Goal: Transaction & Acquisition: Obtain resource

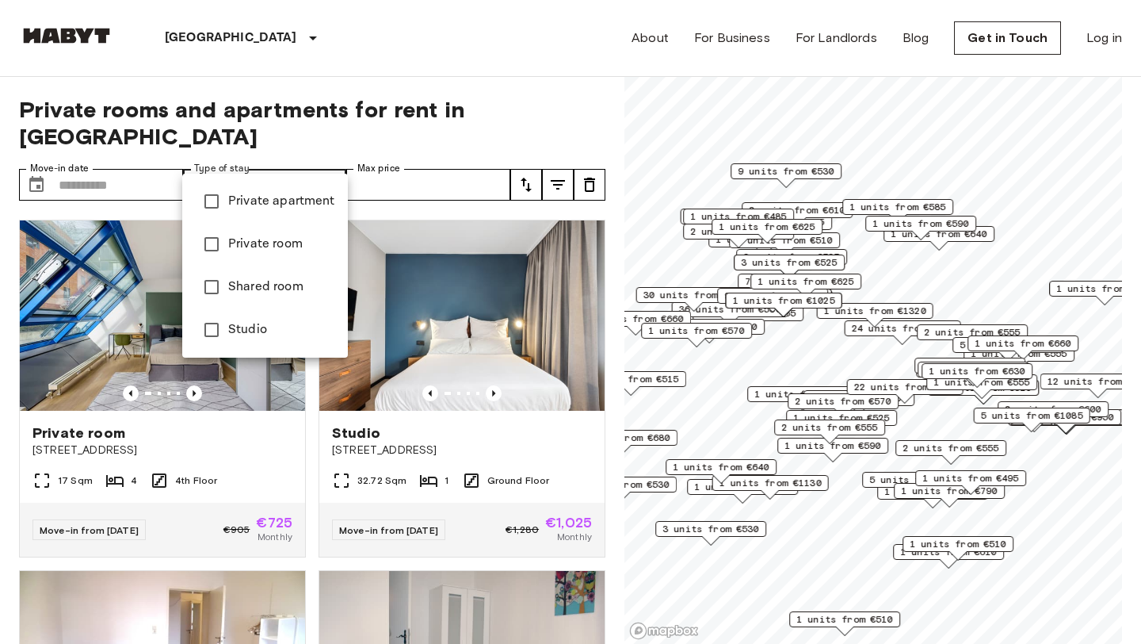
click at [258, 203] on span "Private apartment" at bounding box center [281, 201] width 107 height 19
type input "**********"
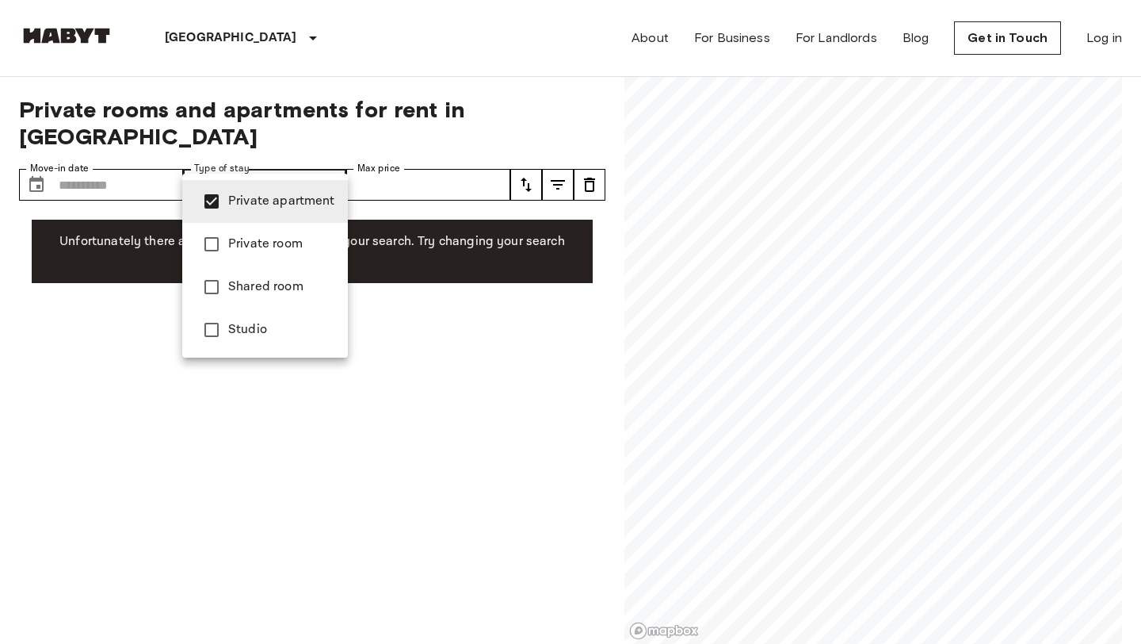
click at [373, 84] on div at bounding box center [570, 322] width 1141 height 644
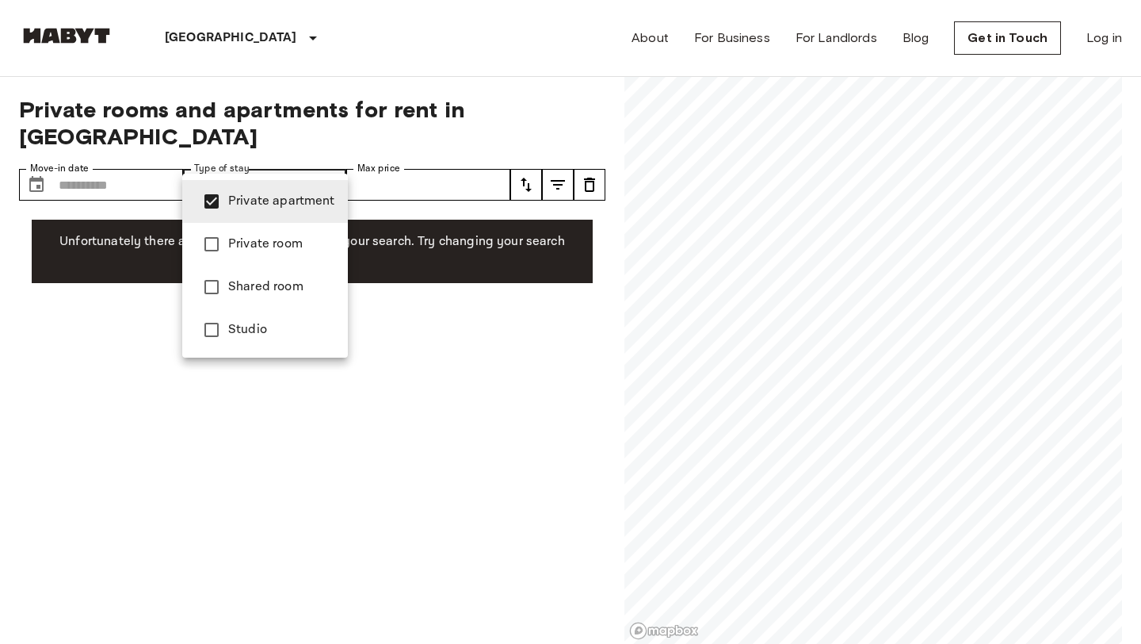
click at [270, 210] on span "Private apartment" at bounding box center [281, 201] width 107 height 19
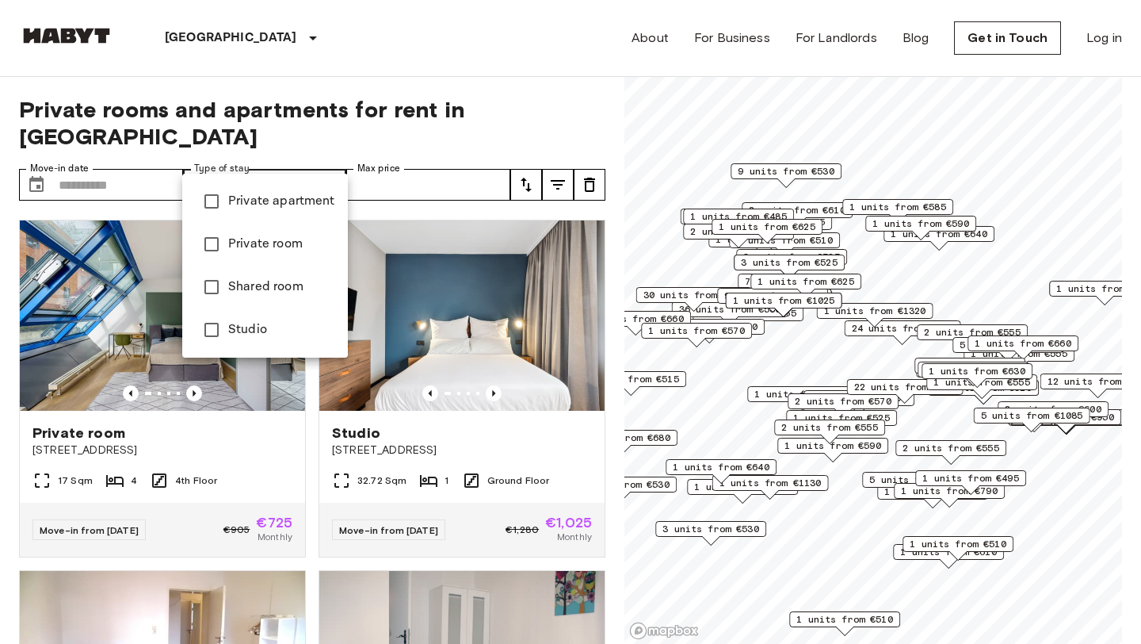
click at [267, 243] on span "Private room" at bounding box center [281, 244] width 107 height 19
type input "**********"
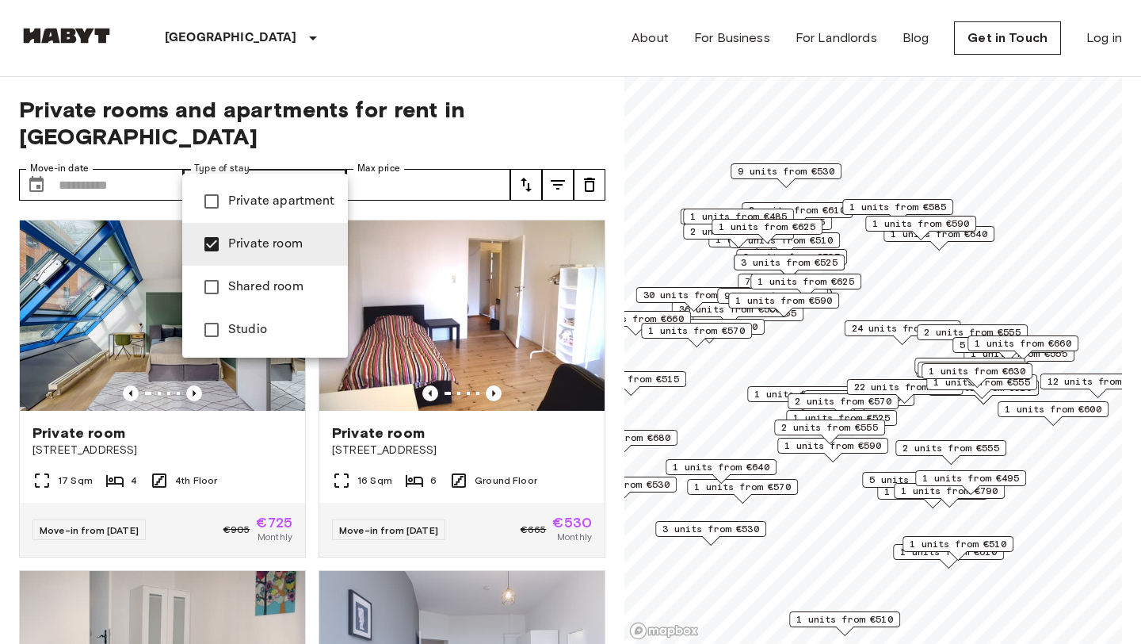
click at [358, 68] on div at bounding box center [570, 322] width 1141 height 644
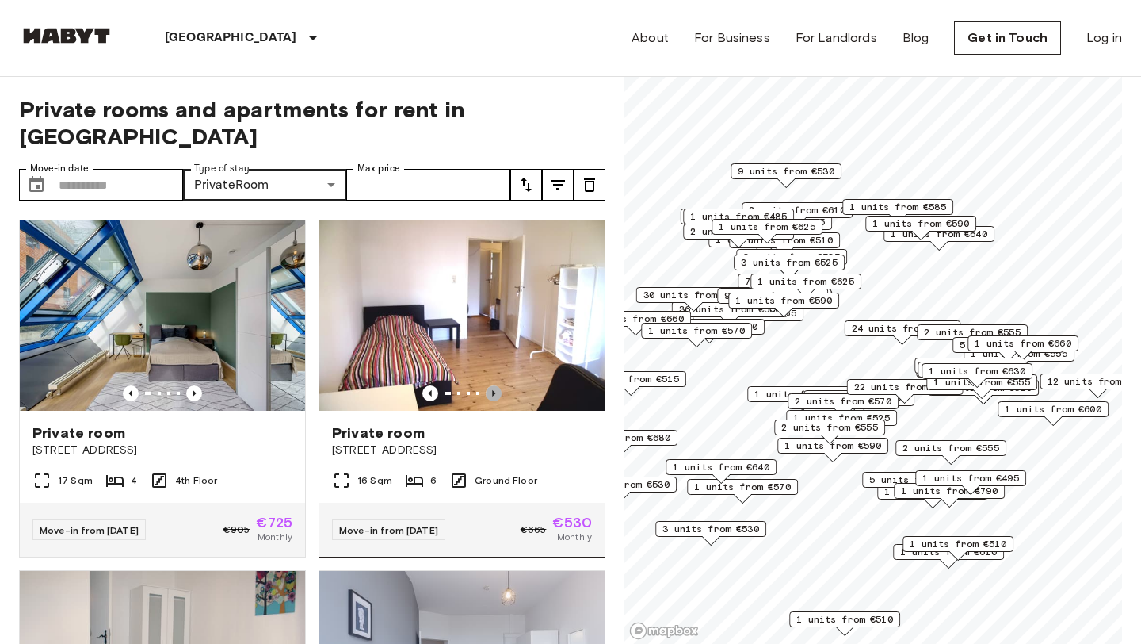
click at [495, 385] on icon "Previous image" at bounding box center [494, 393] width 16 height 16
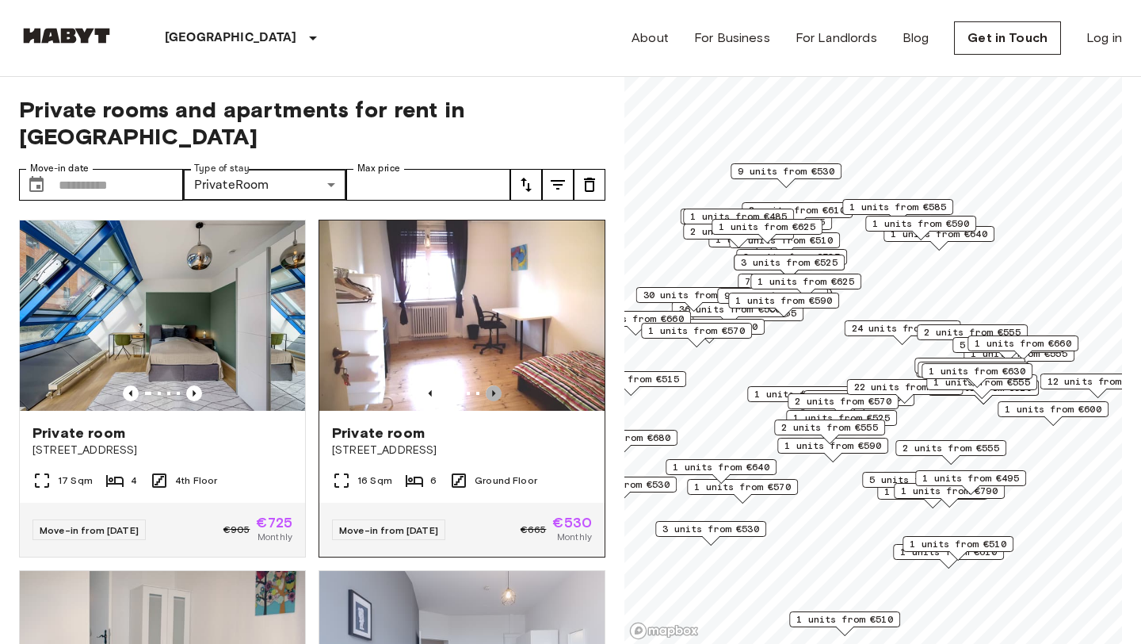
click at [495, 385] on icon "Previous image" at bounding box center [494, 393] width 16 height 16
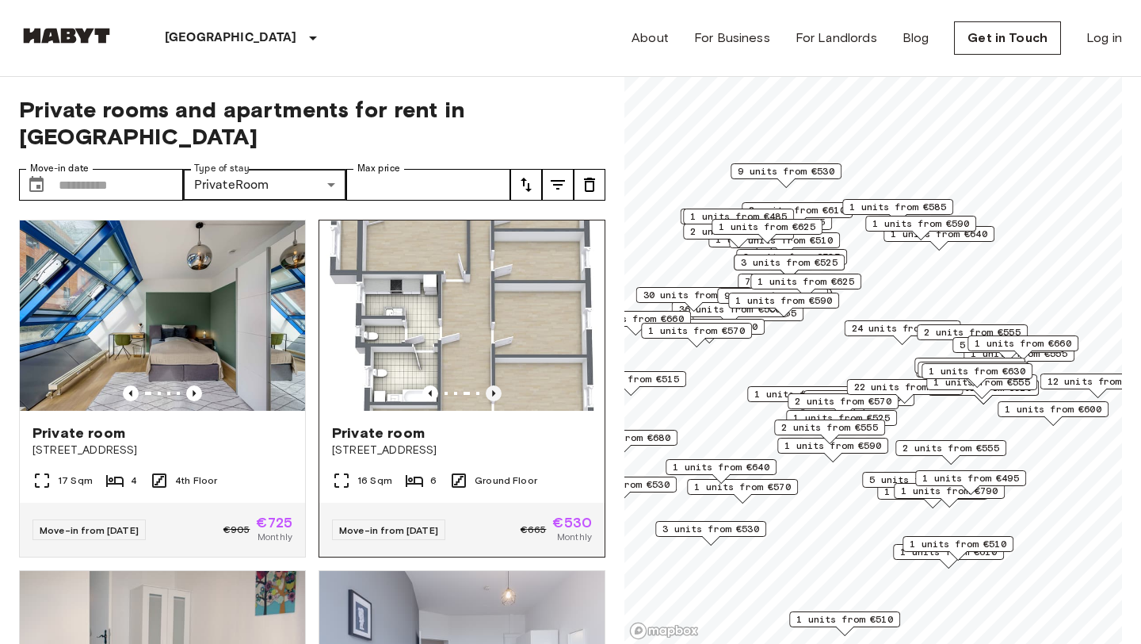
click at [495, 385] on icon "Previous image" at bounding box center [494, 393] width 16 height 16
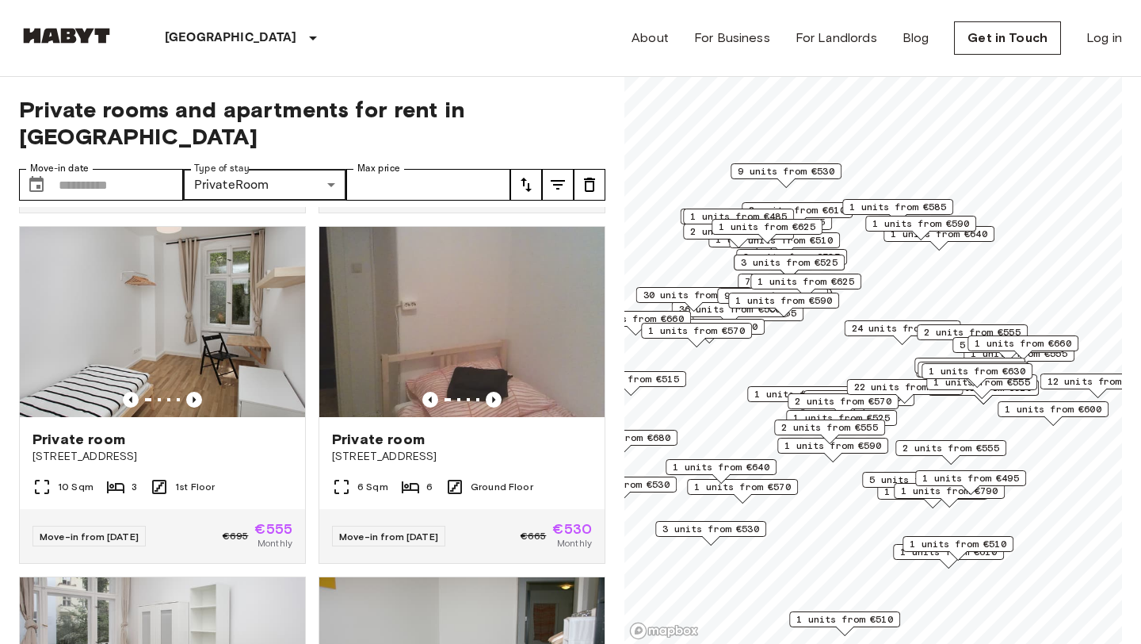
scroll to position [1396, 0]
